Goal: Find specific page/section: Find specific page/section

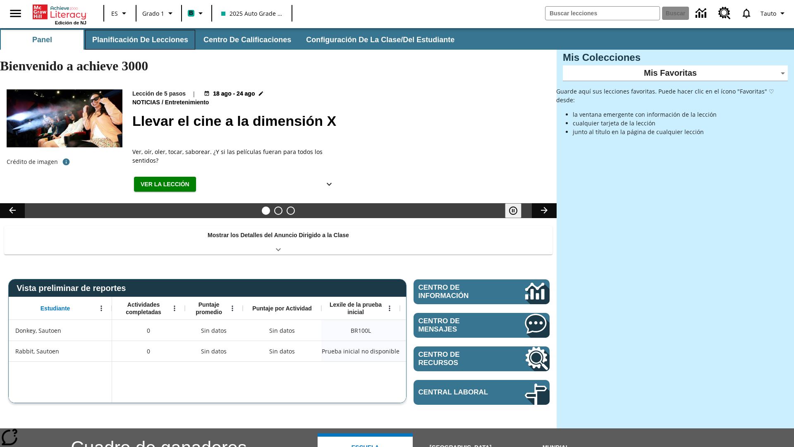
click at [139, 40] on button "Planificación de lecciones" at bounding box center [140, 40] width 110 height 20
